Goal: Download file/media

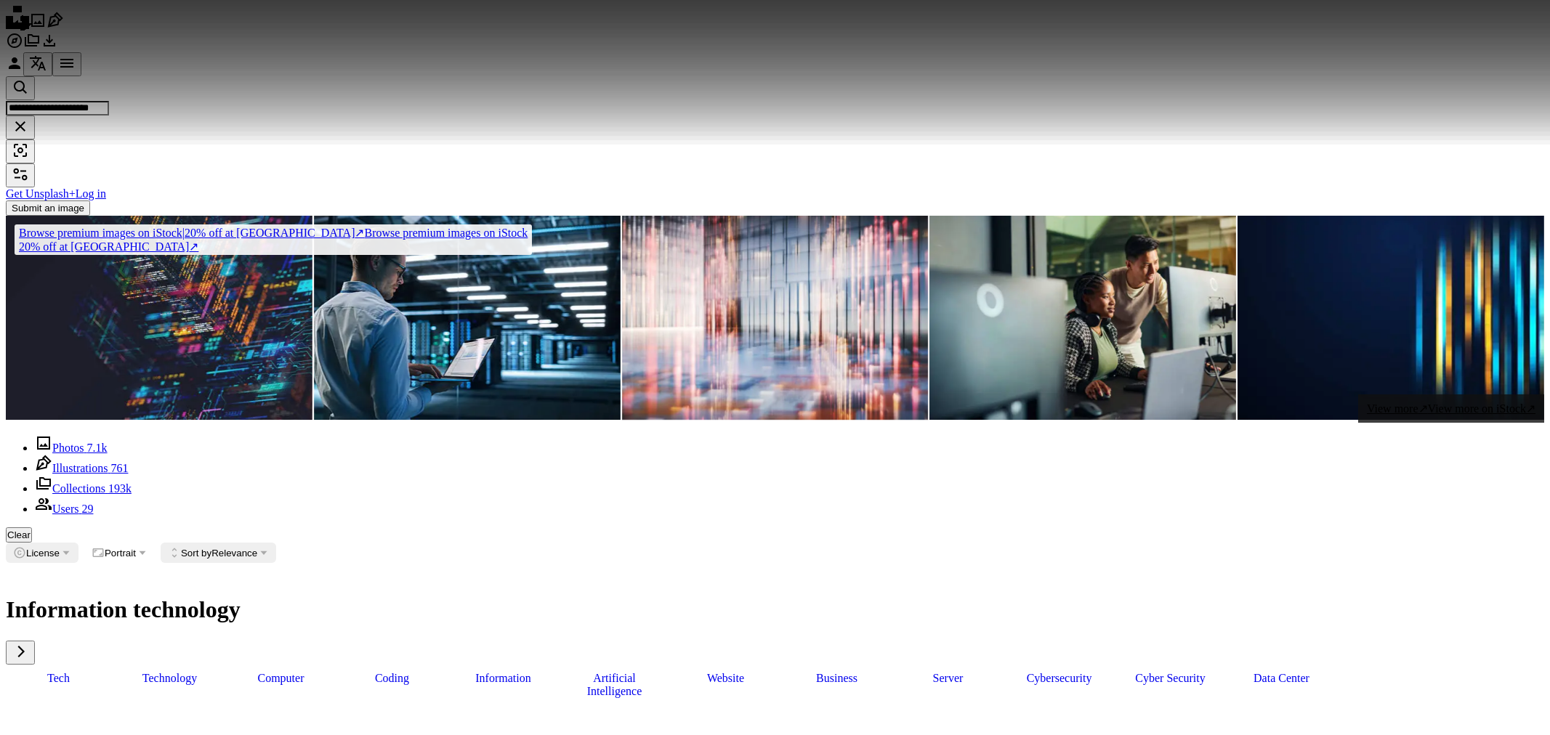
scroll to position [274, 0]
